Goal: Information Seeking & Learning: Learn about a topic

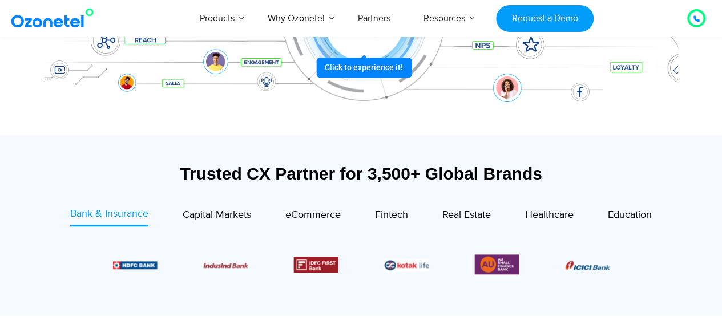
scroll to position [331, 0]
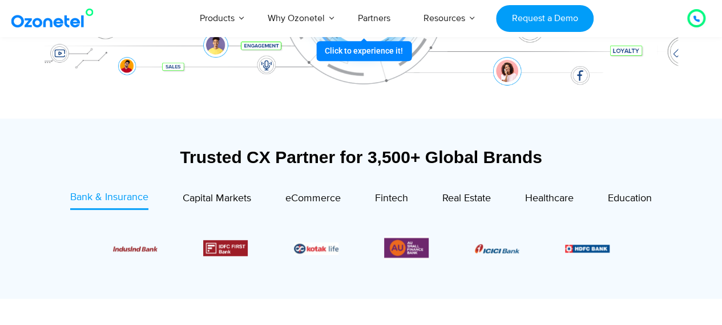
click at [624, 249] on div at bounding box center [360, 248] width 553 height 52
click at [219, 205] on div "Capital Markets" at bounding box center [217, 198] width 68 height 15
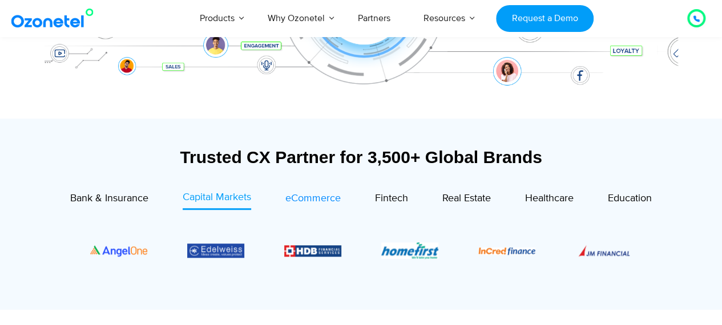
click at [297, 197] on span "eCommerce" at bounding box center [312, 198] width 55 height 13
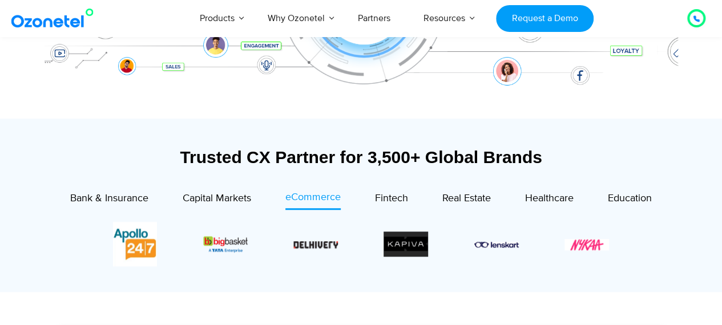
click at [616, 244] on div at bounding box center [360, 244] width 553 height 45
click at [391, 193] on span "Fintech" at bounding box center [391, 198] width 33 height 13
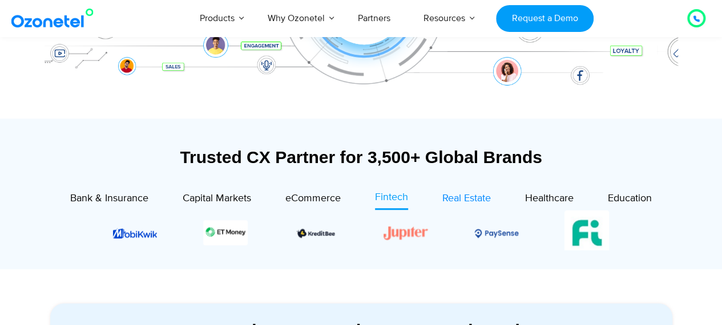
click at [467, 200] on span "Real Estate" at bounding box center [466, 198] width 48 height 13
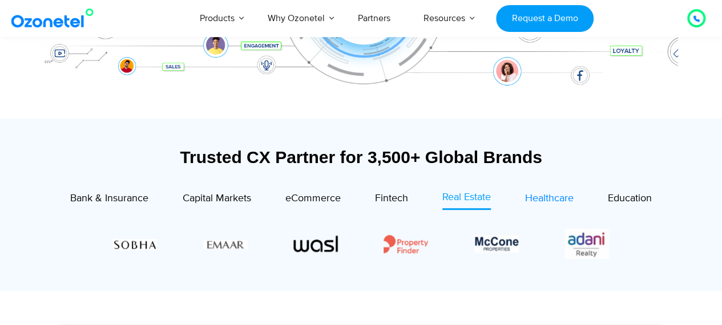
click at [543, 204] on span "Healthcare" at bounding box center [549, 198] width 48 height 13
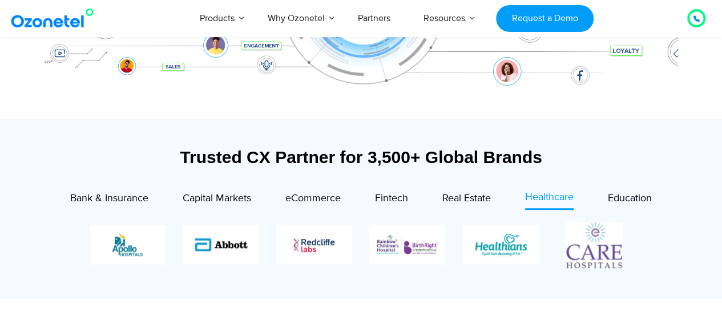
click at [601, 203] on div "Education" at bounding box center [612, 200] width 78 height 20
click at [616, 200] on span "Education" at bounding box center [630, 198] width 44 height 13
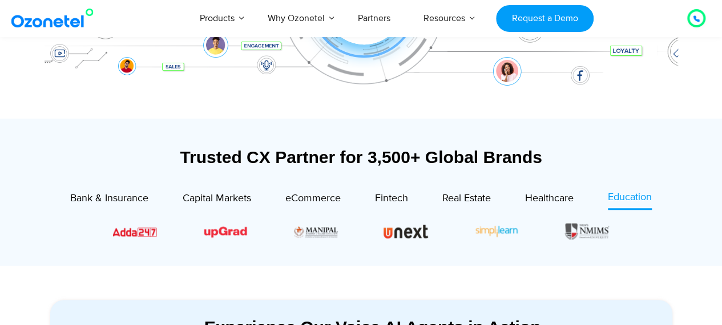
click at [628, 230] on div at bounding box center [360, 231] width 553 height 19
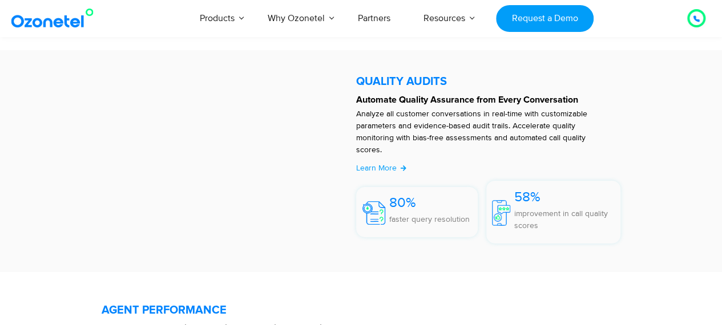
scroll to position [1883, 0]
